Goal: Transaction & Acquisition: Purchase product/service

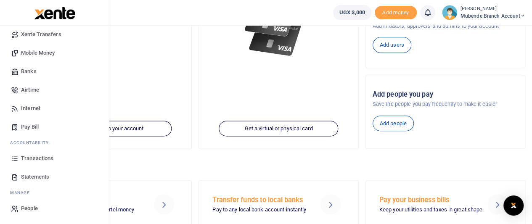
scroll to position [186, 0]
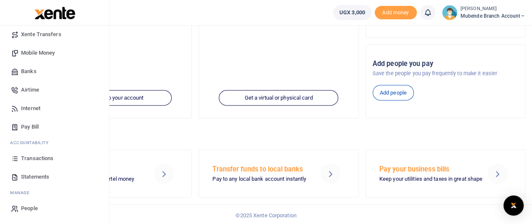
click at [39, 157] on span "Transactions" at bounding box center [37, 158] width 32 height 8
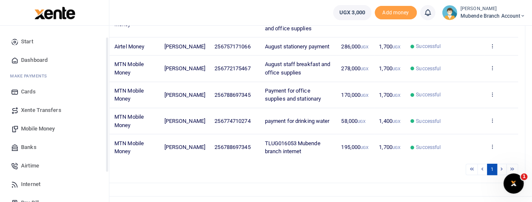
scroll to position [42, 0]
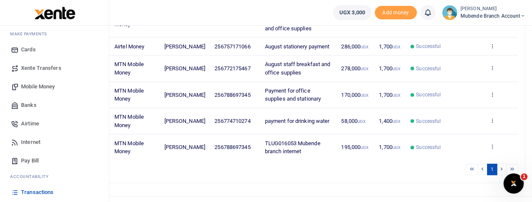
click at [34, 68] on span "Xente Transfers" at bounding box center [41, 68] width 40 height 8
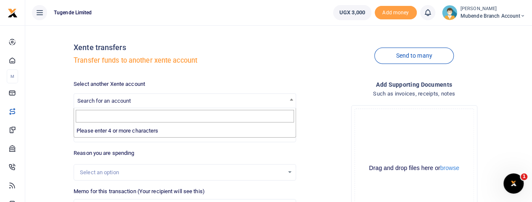
click at [138, 101] on span "Search for an account" at bounding box center [185, 100] width 222 height 13
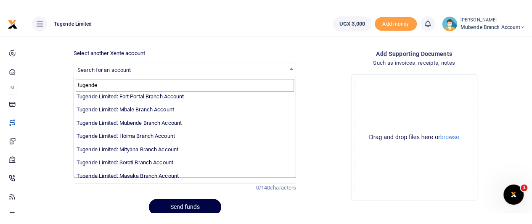
scroll to position [134, 0]
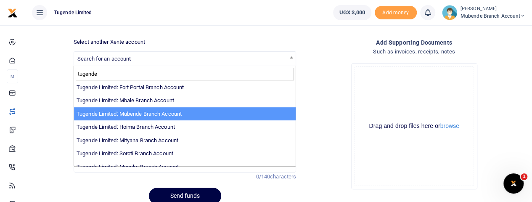
type input "tugende"
select select "3348"
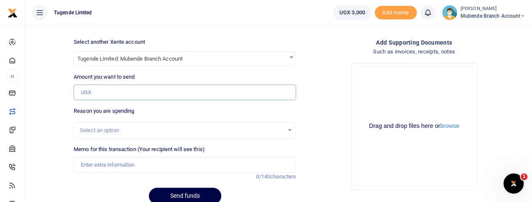
click at [113, 89] on input "Amount you want to send" at bounding box center [185, 93] width 222 height 16
type input "1"
